Goal: Transaction & Acquisition: Obtain resource

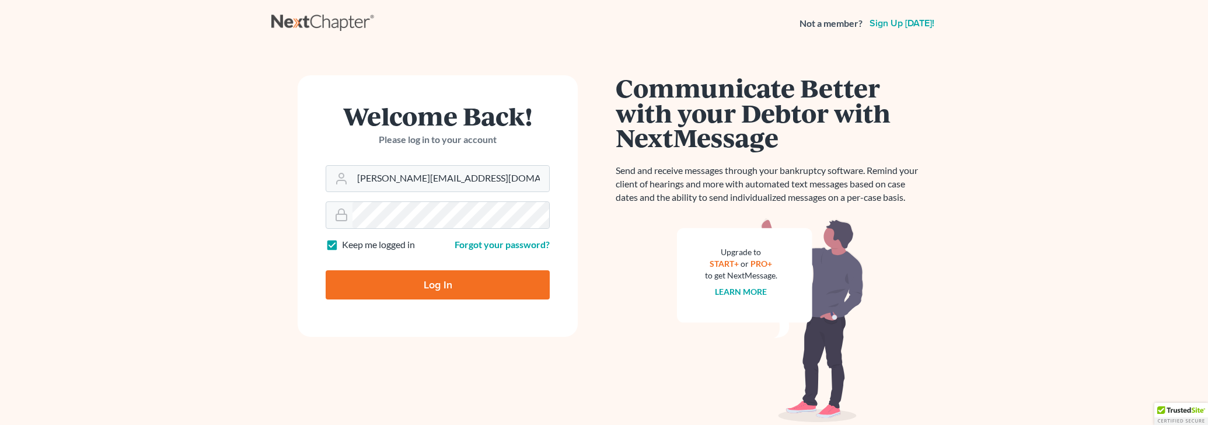
click at [381, 285] on input "Log In" at bounding box center [438, 284] width 224 height 29
type input "Thinking..."
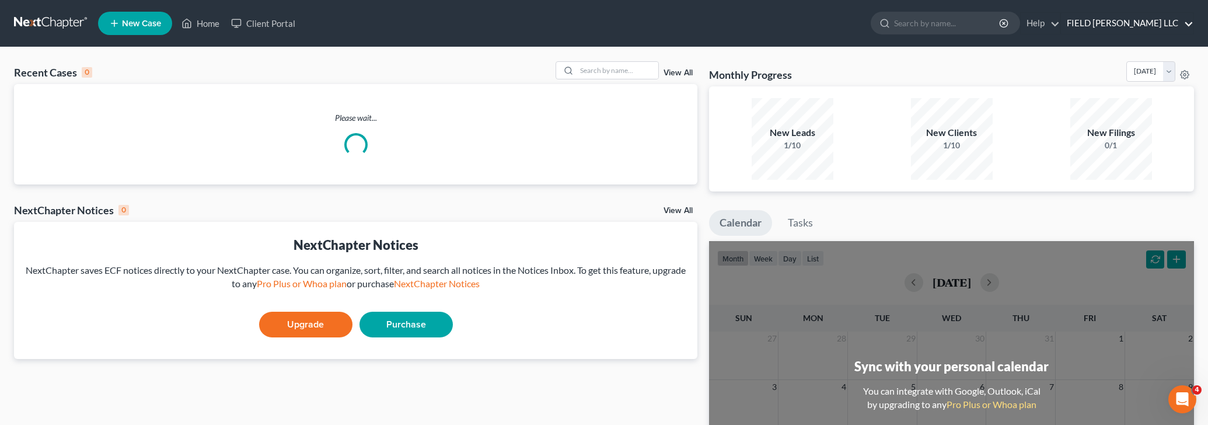
click at [1164, 23] on link "FIELD JERGER LLC" at bounding box center [1127, 23] width 132 height 21
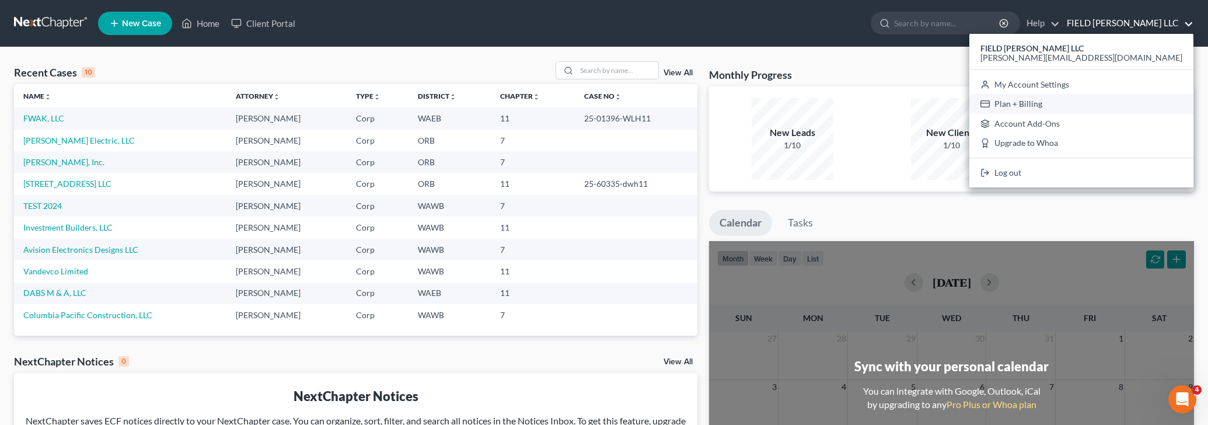
click at [1127, 102] on link "Plan + Billing" at bounding box center [1081, 104] width 224 height 20
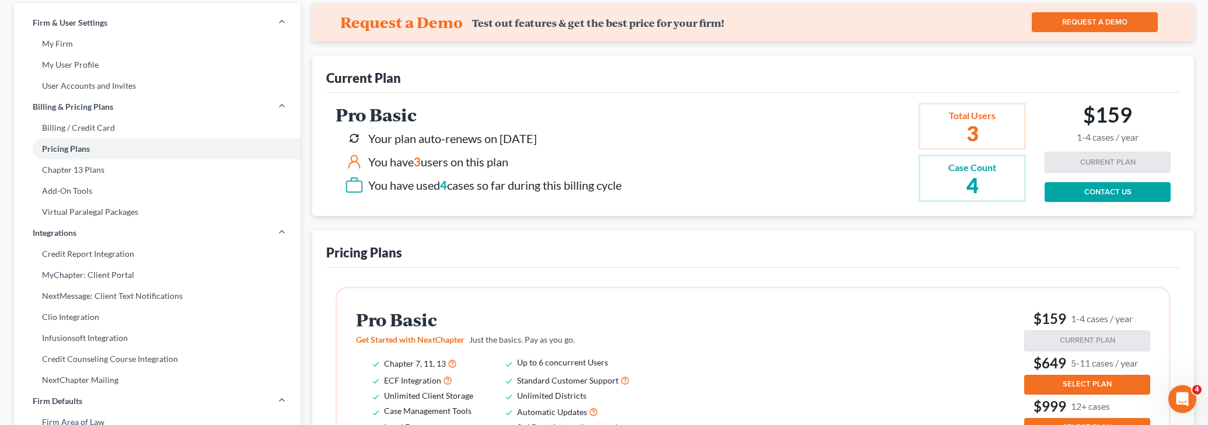
scroll to position [245, 0]
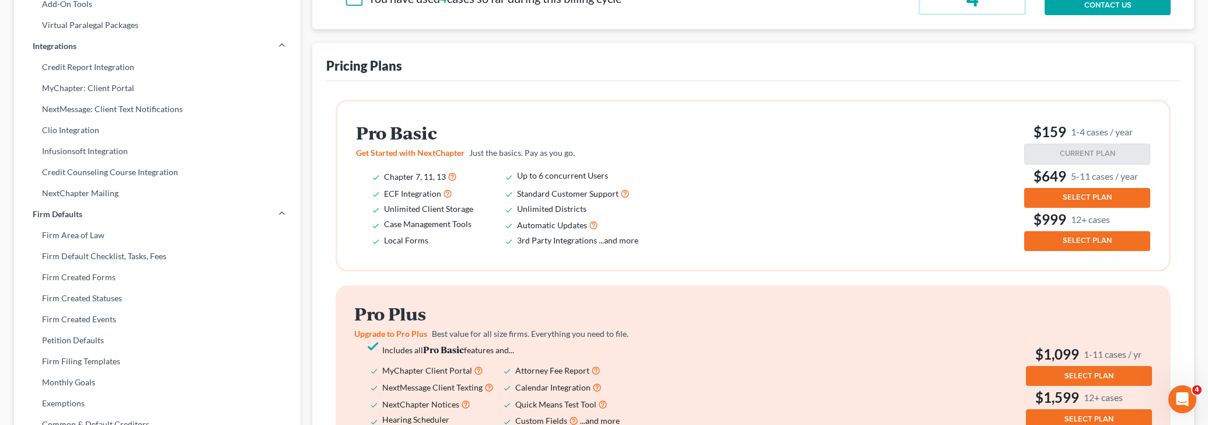
click at [1058, 200] on button "SELECT PLAN" at bounding box center [1087, 198] width 126 height 20
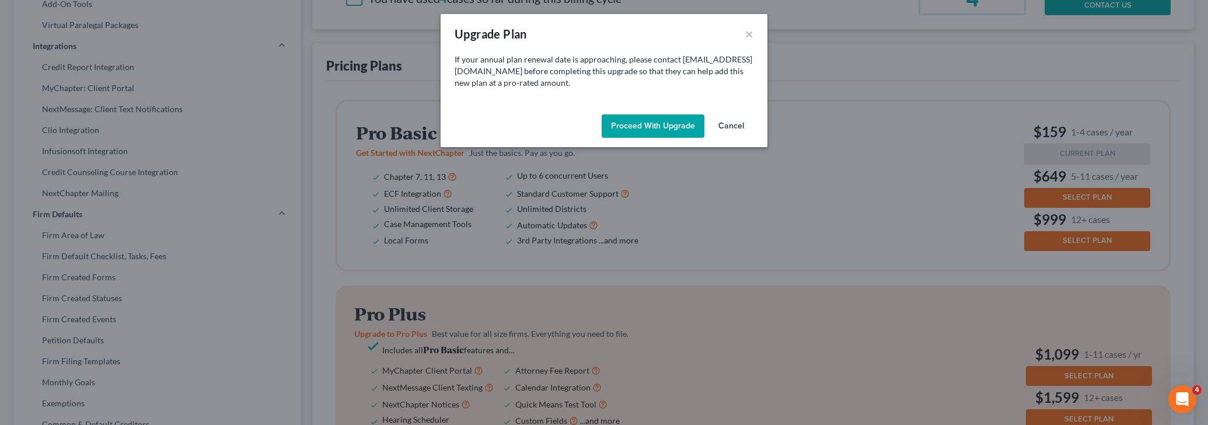
click at [658, 123] on button "Proceed with Upgrade" at bounding box center [652, 125] width 103 height 23
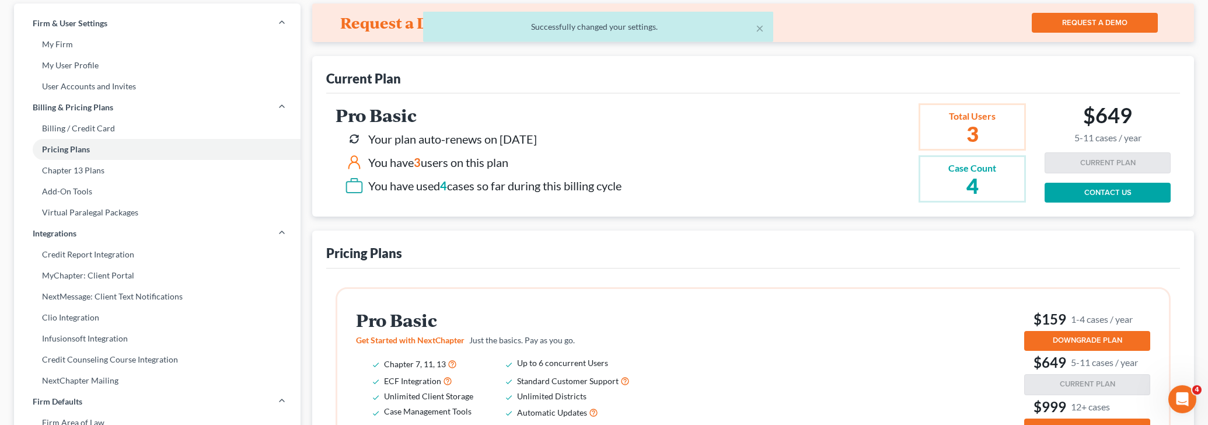
scroll to position [0, 0]
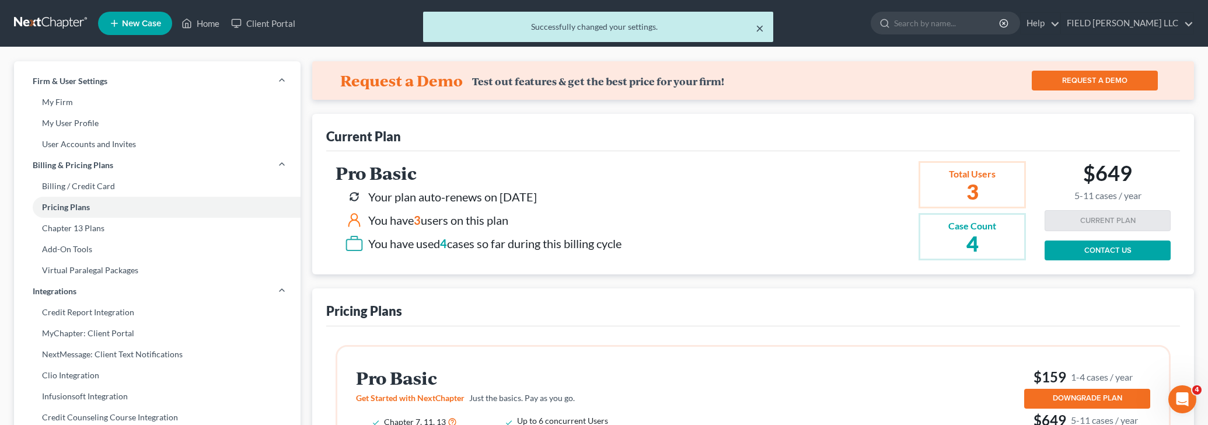
click at [760, 25] on button "×" at bounding box center [759, 28] width 8 height 14
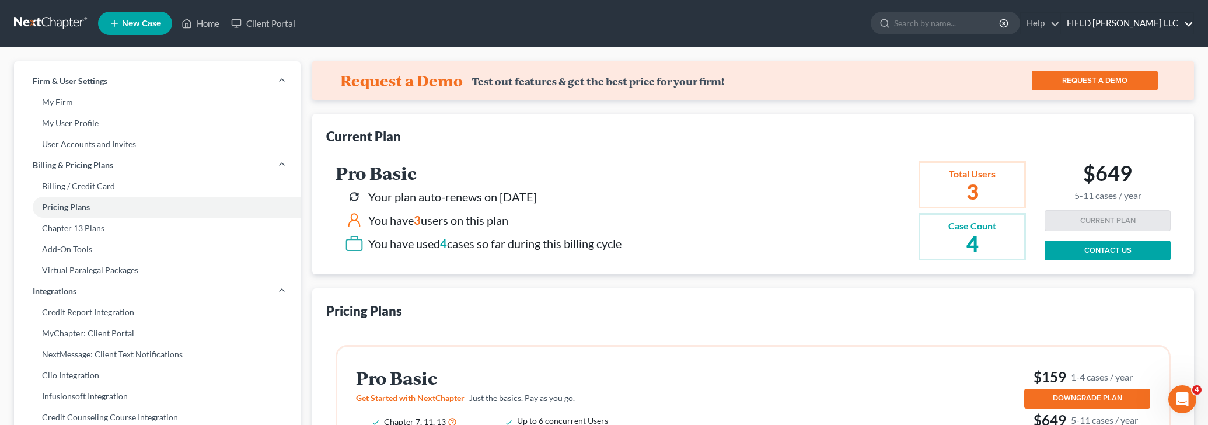
click at [1117, 22] on link "FIELD [PERSON_NAME] LLC" at bounding box center [1127, 23] width 132 height 21
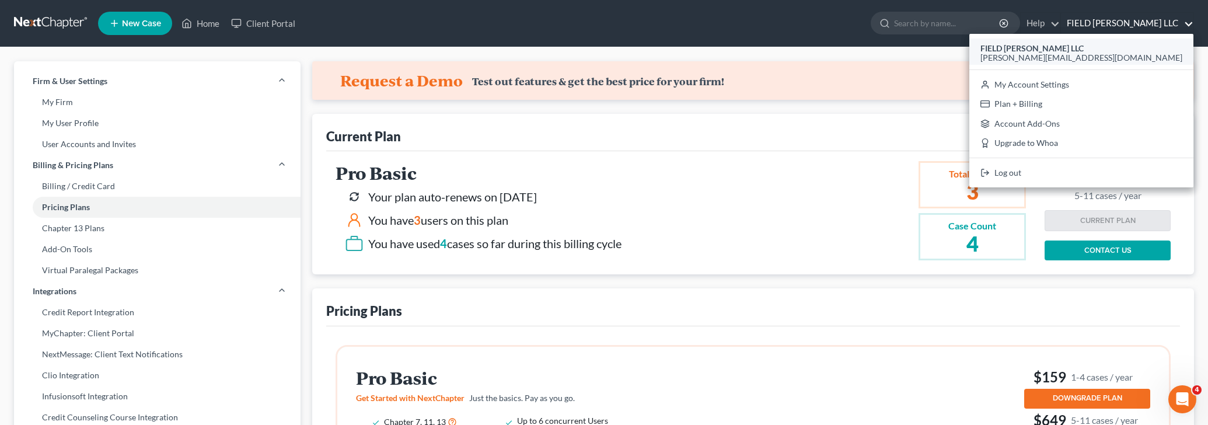
click at [1128, 57] on span "[PERSON_NAME][EMAIL_ADDRESS][DOMAIN_NAME]" at bounding box center [1081, 58] width 202 height 10
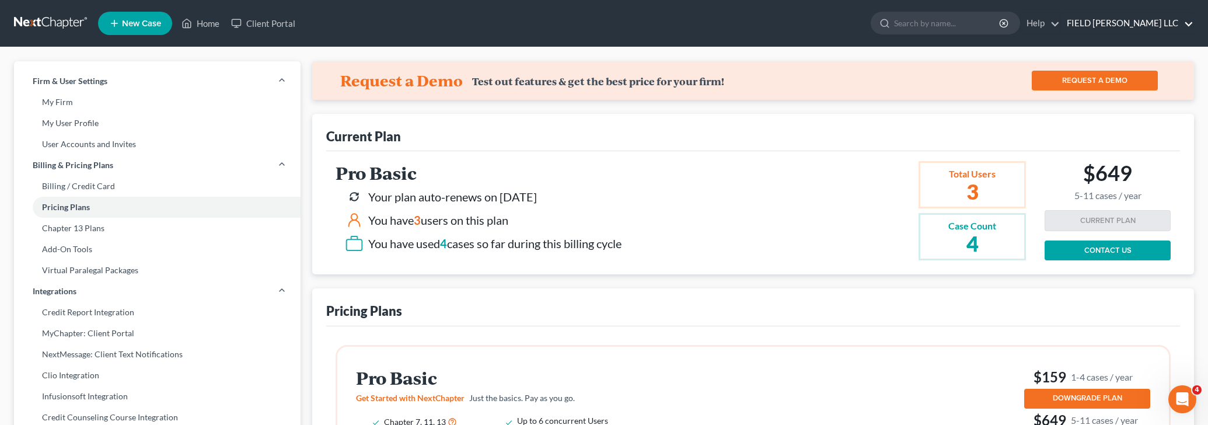
click at [1135, 24] on link "FIELD [PERSON_NAME] LLC" at bounding box center [1127, 23] width 132 height 21
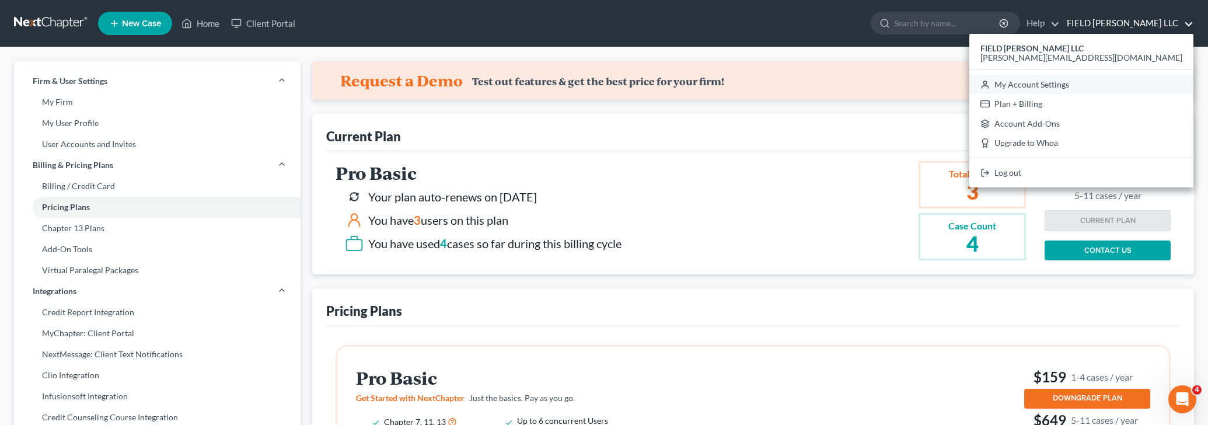
click at [1131, 86] on link "My Account Settings" at bounding box center [1081, 85] width 224 height 20
select select "29"
select select "38"
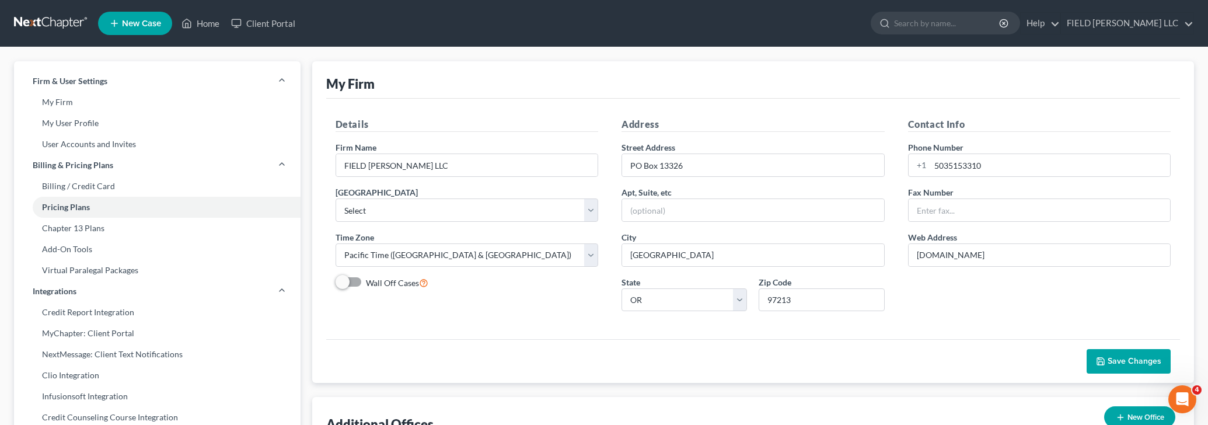
click at [46, 22] on link at bounding box center [51, 23] width 75 height 21
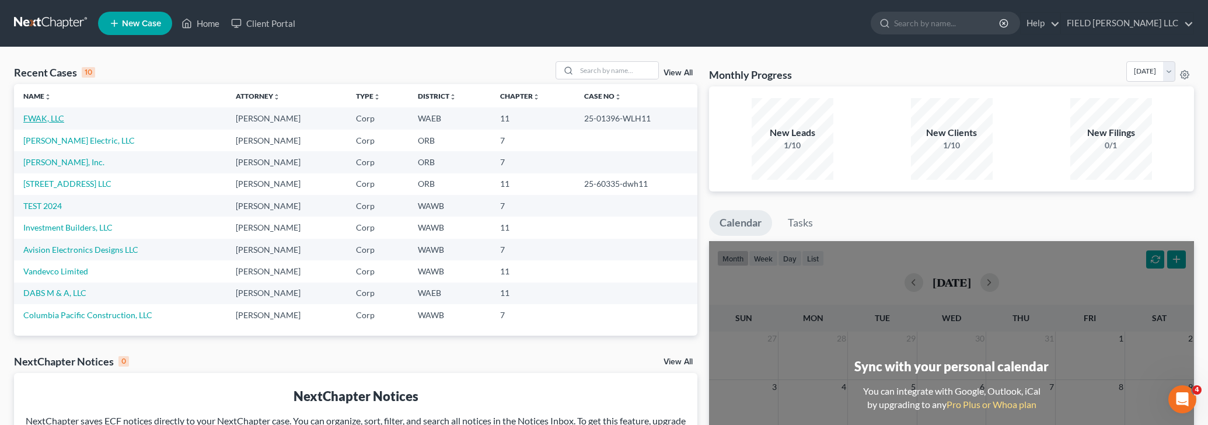
click at [37, 121] on link "FWAK, LLC" at bounding box center [43, 118] width 41 height 10
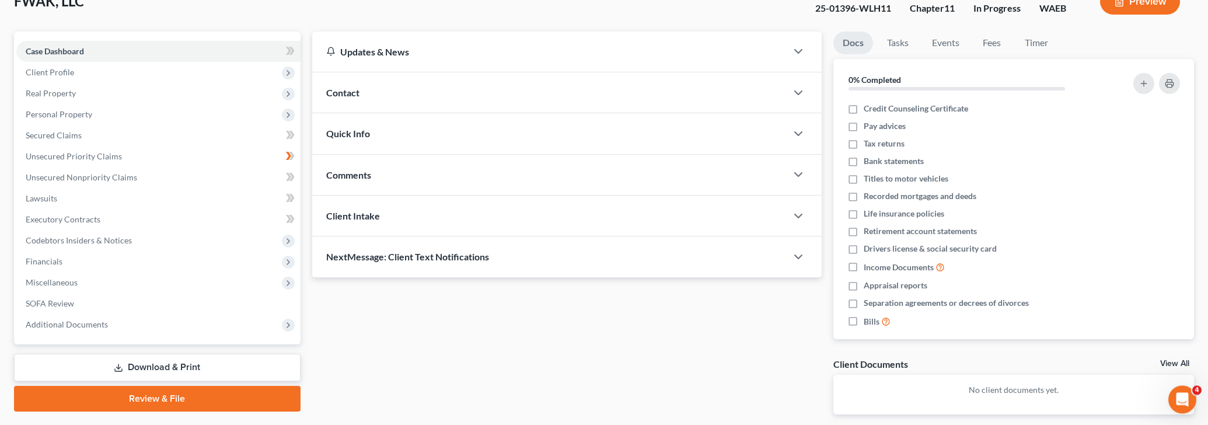
scroll to position [132, 0]
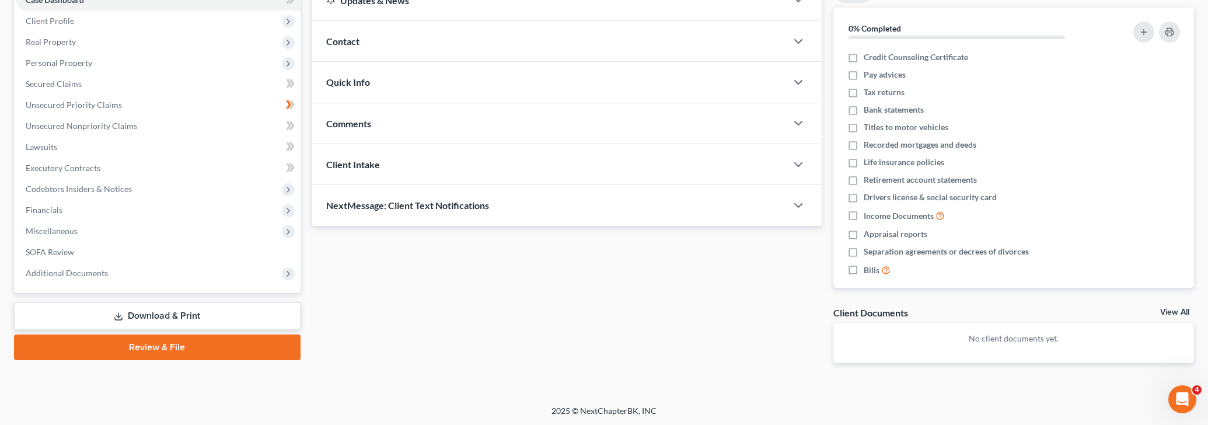
click at [186, 312] on link "Download & Print" at bounding box center [157, 315] width 286 height 27
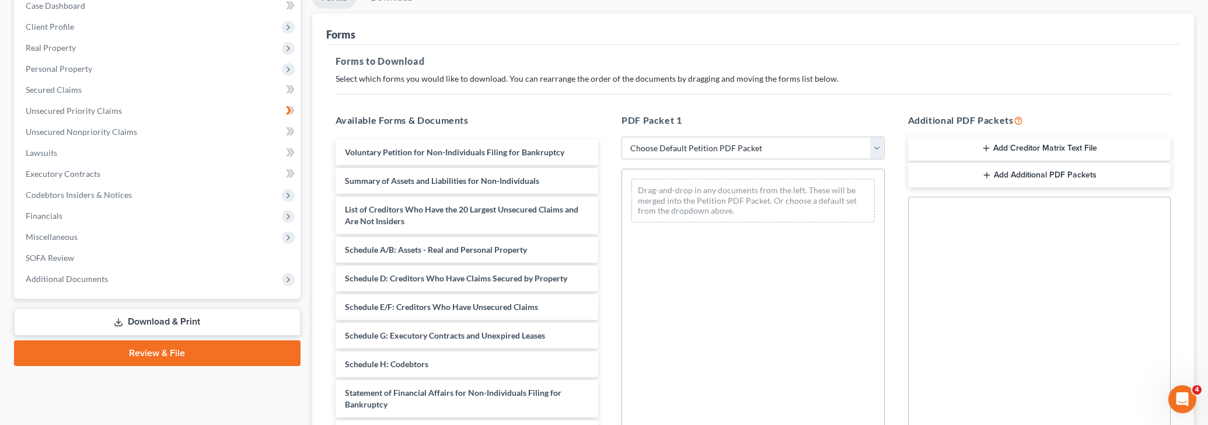
scroll to position [50, 0]
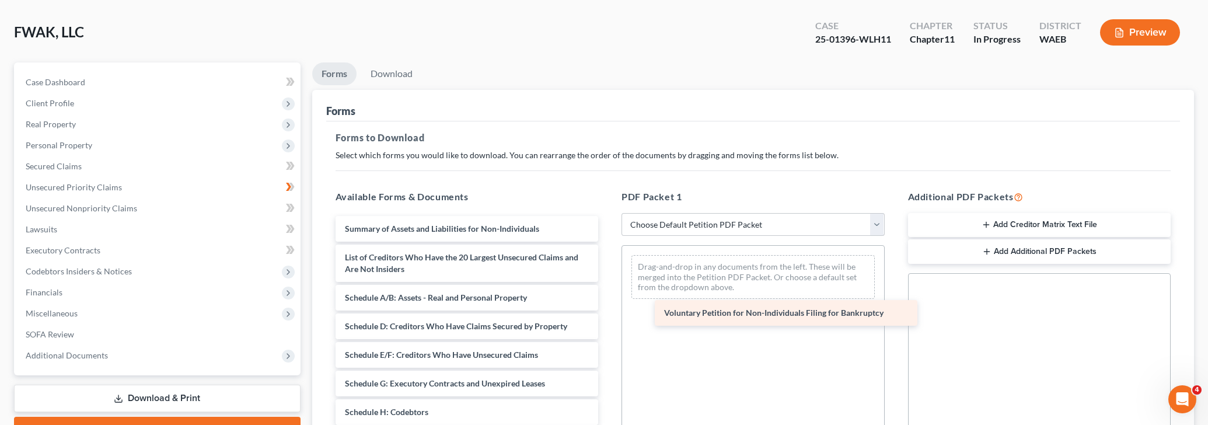
drag, startPoint x: 426, startPoint y: 225, endPoint x: 745, endPoint y: 310, distance: 330.3
click at [608, 310] on div "Voluntary Petition for Non-Individuals Filing for Bankruptcy Voluntary Petition…" at bounding box center [467, 412] width 282 height 392
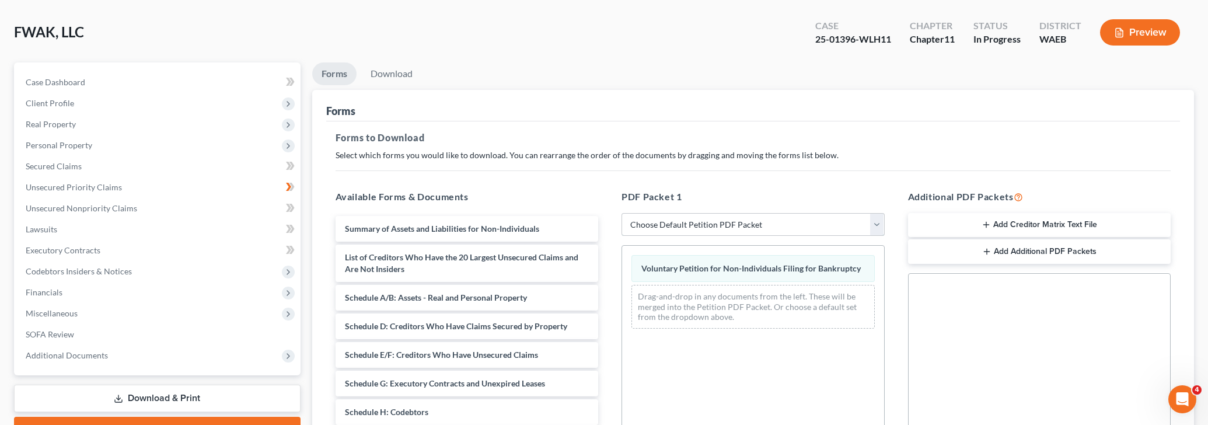
select select "0"
click option "Complete Bankruptcy Petition (all forms and schedules)" at bounding box center [0, 0] width 0 height 0
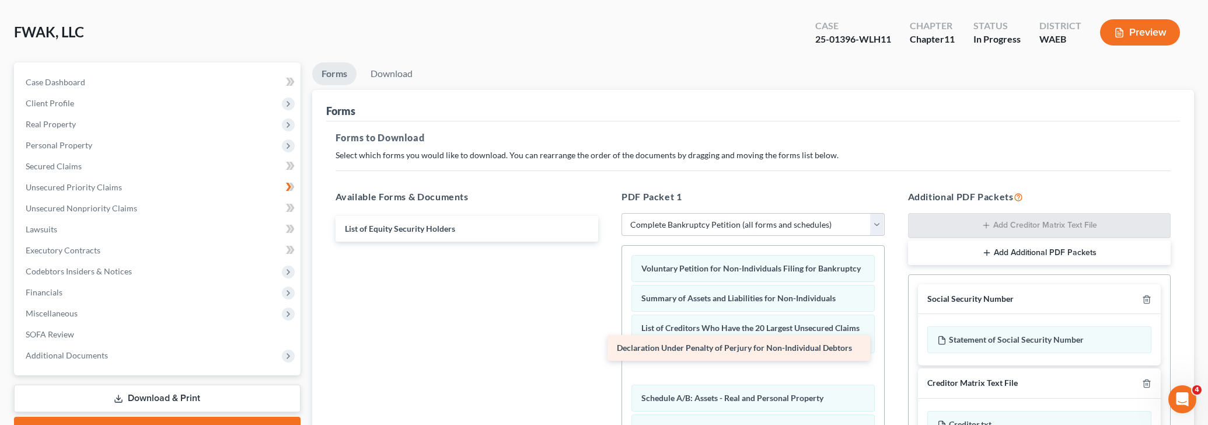
drag, startPoint x: 450, startPoint y: 230, endPoint x: 722, endPoint y: 350, distance: 297.2
click at [608, 242] on div "Declaration Under Penalty of Perjury for Non-Individual Debtors Declaration Und…" at bounding box center [467, 229] width 282 height 26
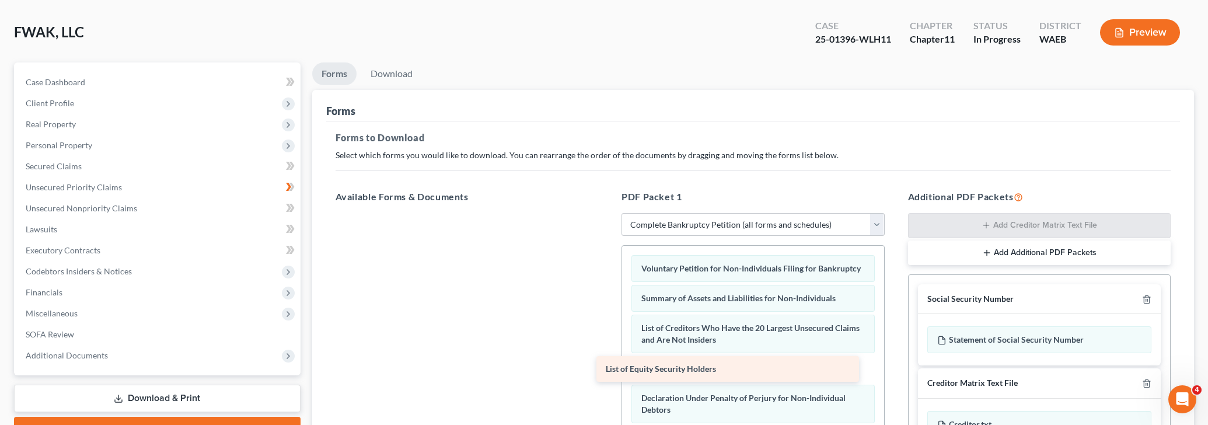
drag, startPoint x: 483, startPoint y: 229, endPoint x: 743, endPoint y: 370, distance: 296.0
click at [608, 213] on div "List of Equity Security Holders List of Equity Security Holders" at bounding box center [467, 213] width 282 height 0
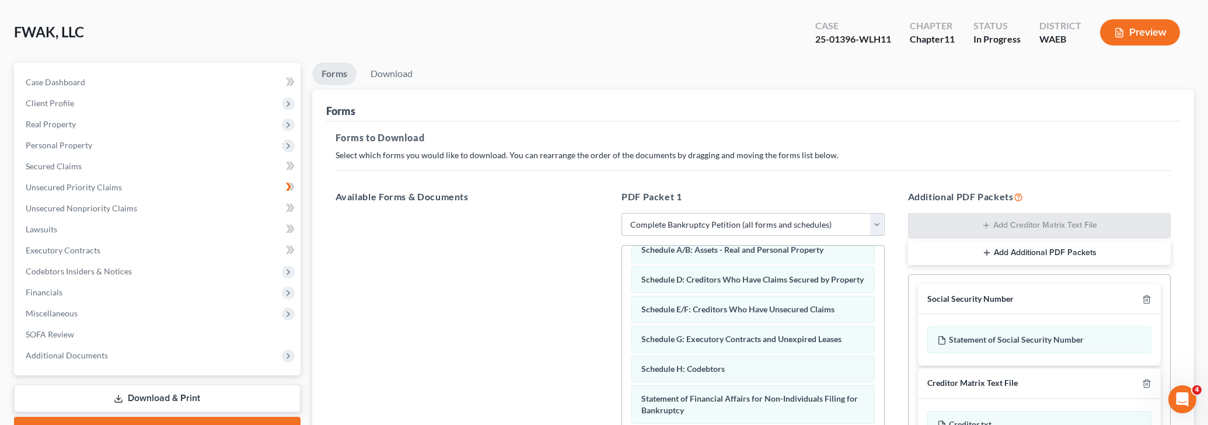
scroll to position [295, 0]
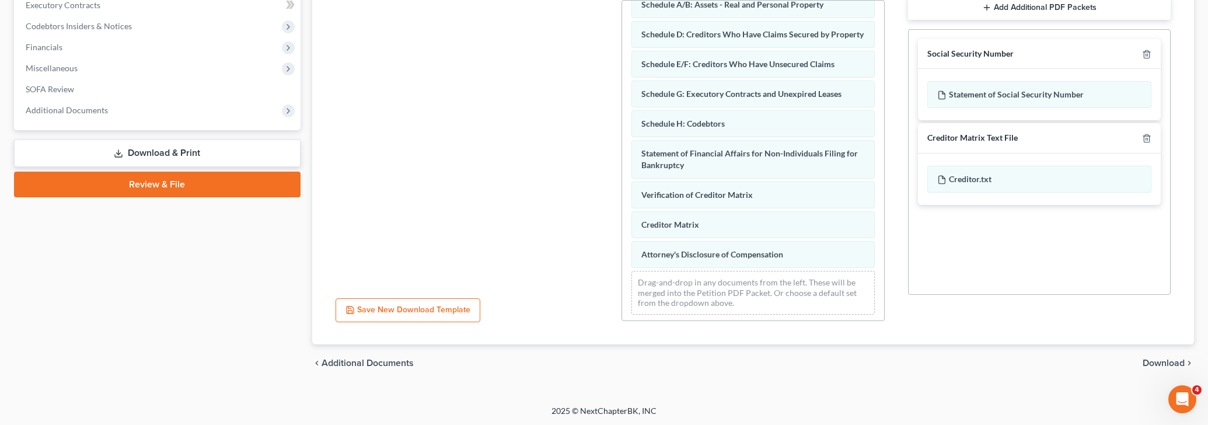
click at [1156, 366] on span "Download" at bounding box center [1163, 362] width 42 height 9
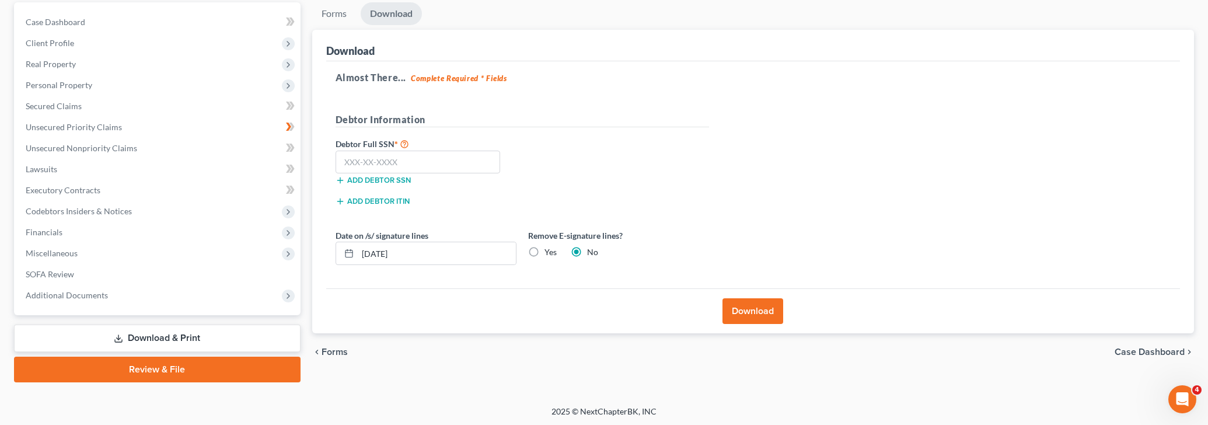
click at [544, 249] on label "Yes" at bounding box center [550, 252] width 12 height 12
click at [549, 249] on input "Yes" at bounding box center [553, 250] width 8 height 8
radio input "true"
radio input "false"
click at [735, 313] on button "Download" at bounding box center [752, 311] width 61 height 26
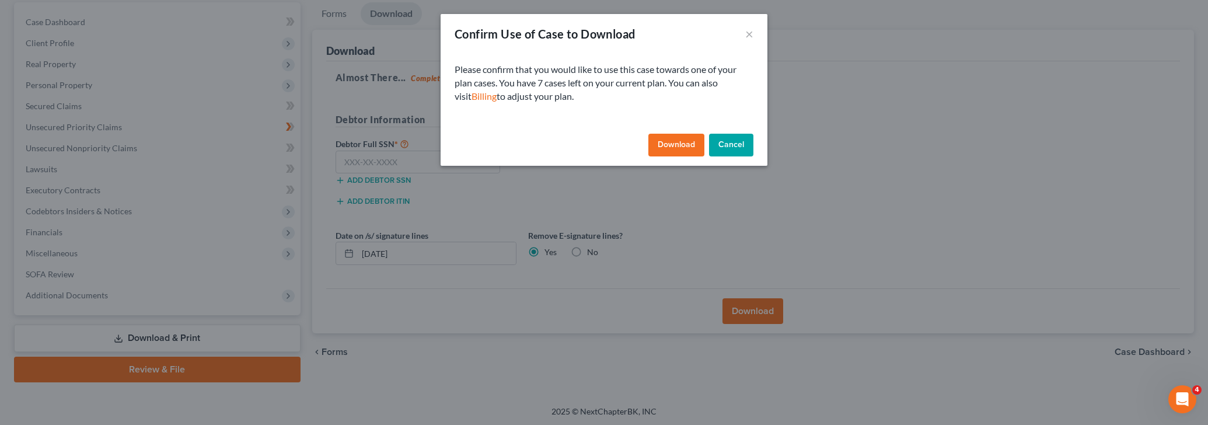
click at [691, 149] on button "Download" at bounding box center [676, 145] width 56 height 23
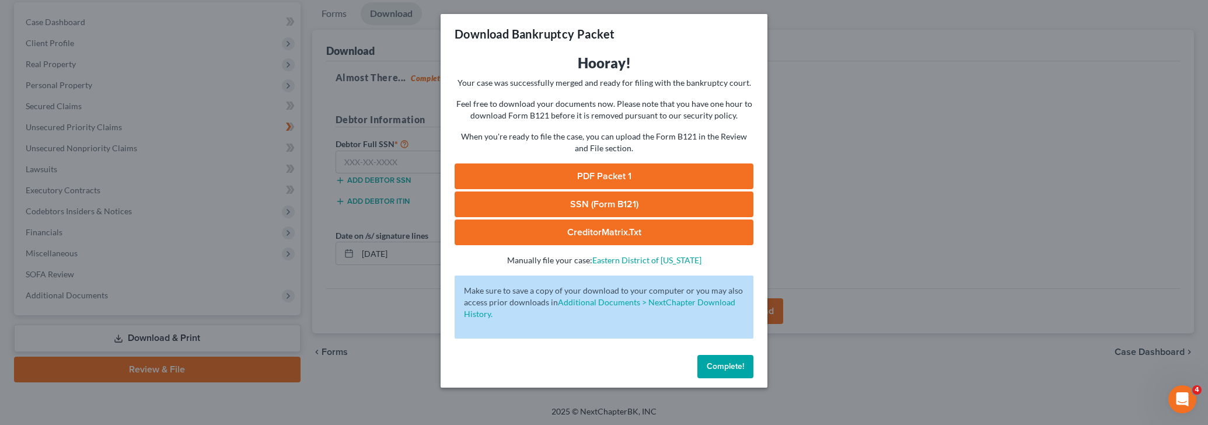
click at [604, 171] on link "PDF Packet 1" at bounding box center [603, 176] width 299 height 26
click at [859, 130] on div "Download Bankruptcy Packet Hooray! Your case was successfully merged and ready …" at bounding box center [604, 212] width 1208 height 425
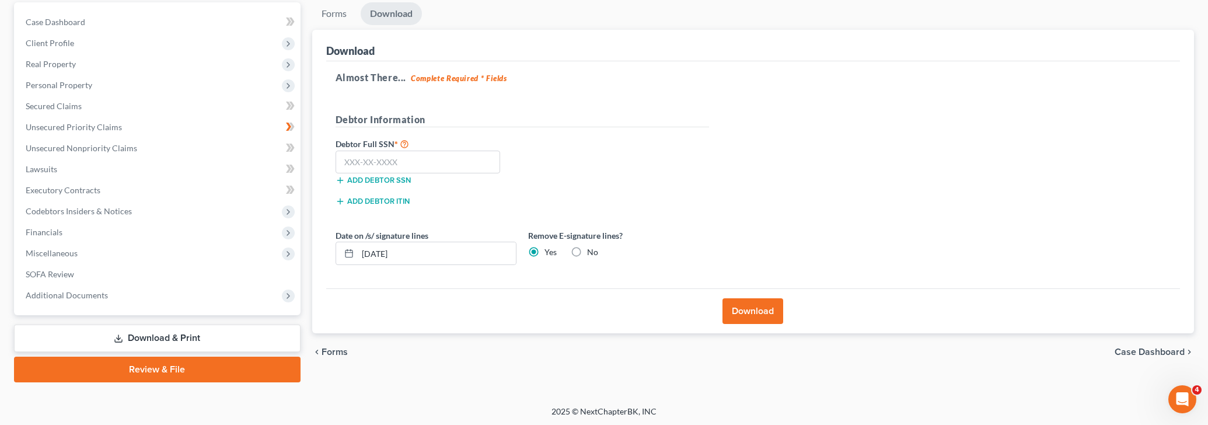
click at [759, 314] on button "Download" at bounding box center [752, 311] width 61 height 26
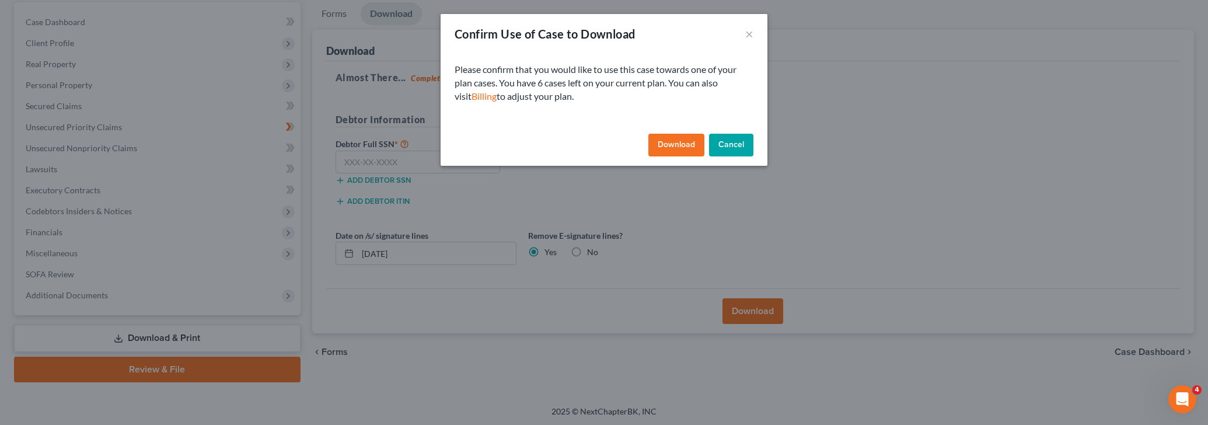
click at [671, 148] on button "Download" at bounding box center [676, 145] width 56 height 23
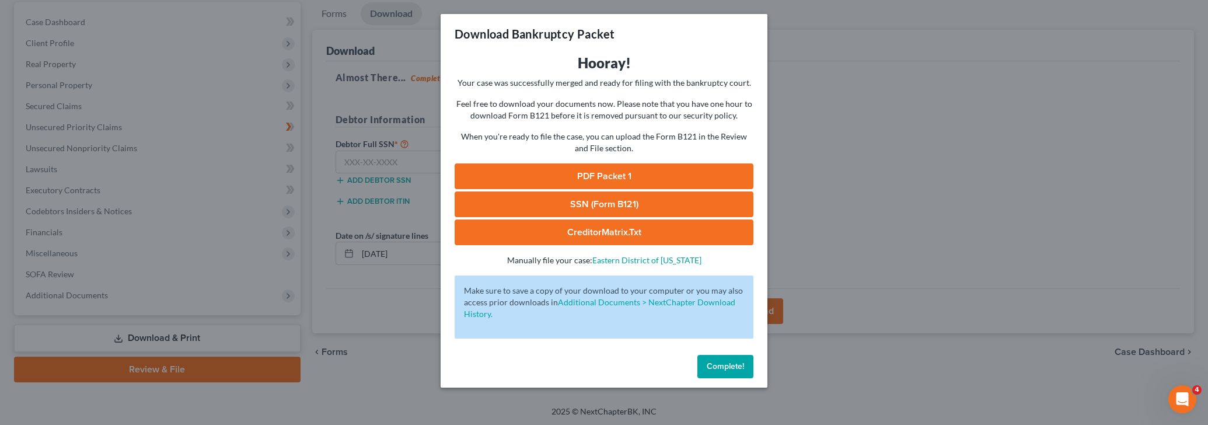
click at [588, 201] on link "SSN (Form B121)" at bounding box center [603, 204] width 299 height 26
click at [760, 257] on div "Hooray! Your case was successfully merged and ready for filing with the bankrup…" at bounding box center [603, 202] width 327 height 296
click at [620, 232] on link "CreditorMatrix.txt" at bounding box center [603, 232] width 299 height 26
click at [597, 230] on link "CreditorMatrix.txt" at bounding box center [603, 232] width 299 height 26
click at [719, 370] on span "Complete!" at bounding box center [724, 366] width 37 height 10
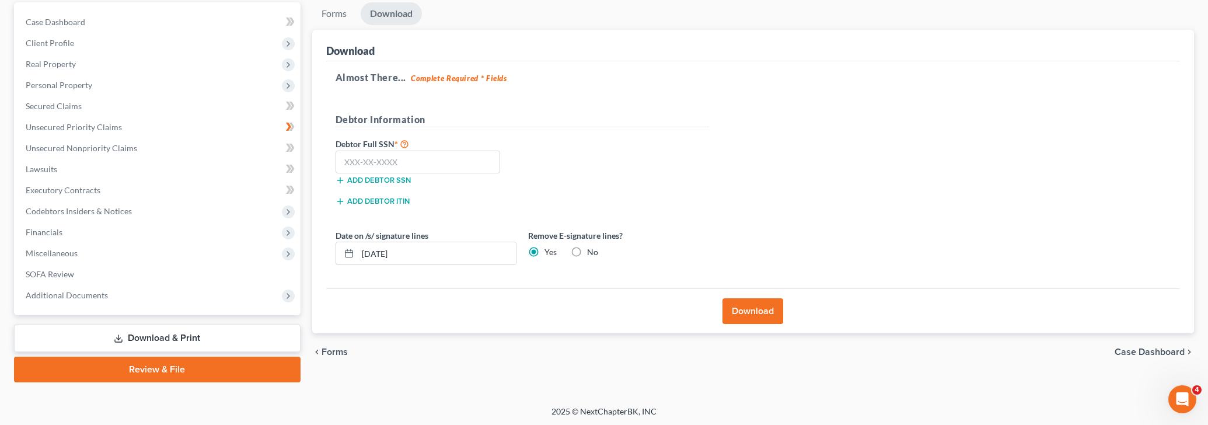
click at [338, 373] on div "Forms Download Forms Forms to Download Select which forms you would like to dow…" at bounding box center [753, 192] width 894 height 380
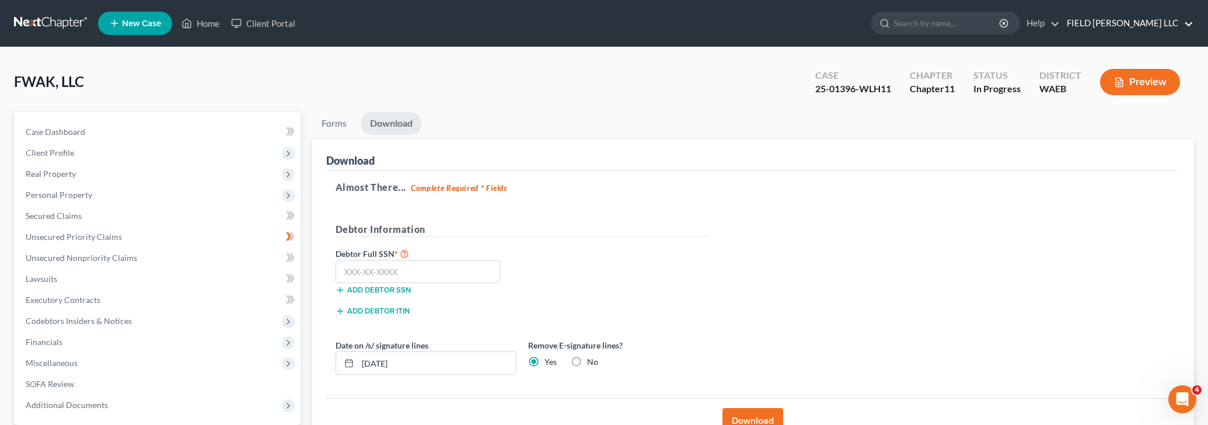
click at [1177, 21] on link "FIELD [PERSON_NAME] LLC" at bounding box center [1127, 23] width 132 height 21
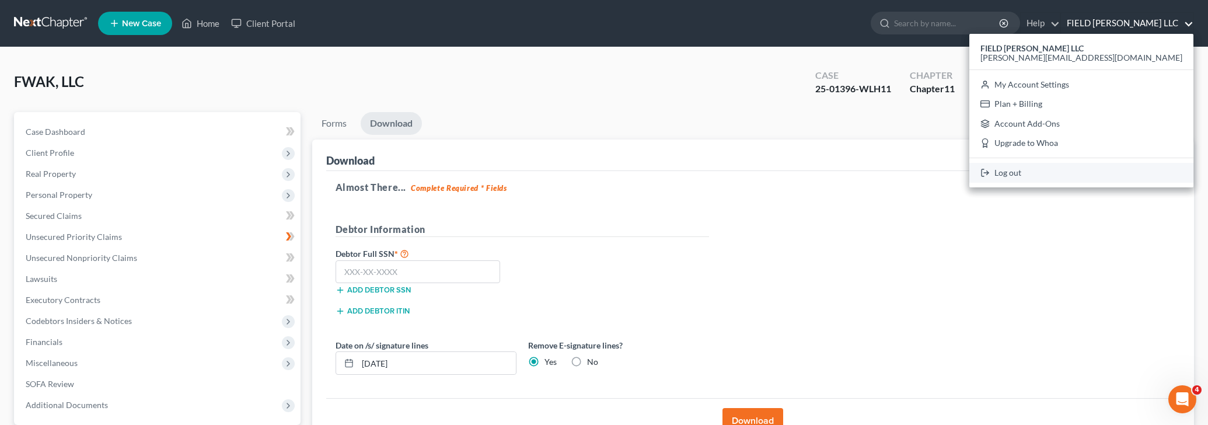
click at [1123, 174] on link "Log out" at bounding box center [1081, 173] width 224 height 20
